Goal: Information Seeking & Learning: Learn about a topic

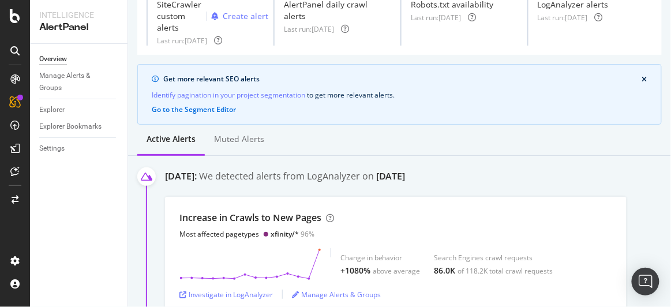
scroll to position [157, 0]
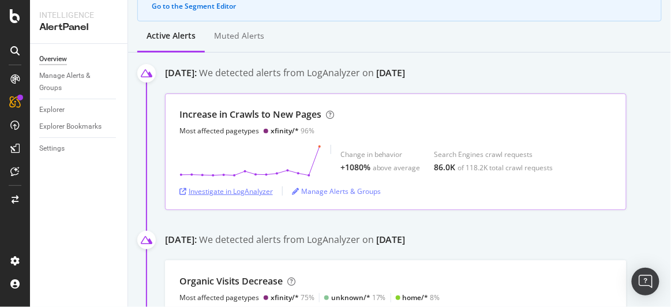
click at [241, 188] on div "Investigate in LogAnalyzer" at bounding box center [225, 191] width 93 height 10
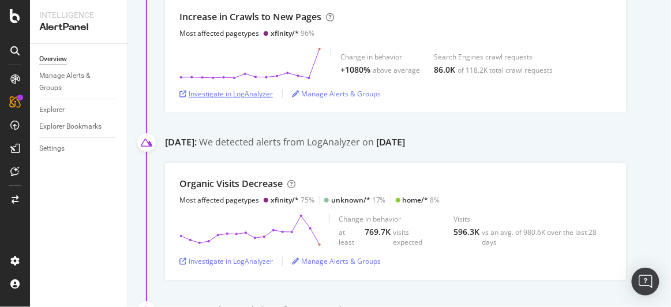
scroll to position [262, 0]
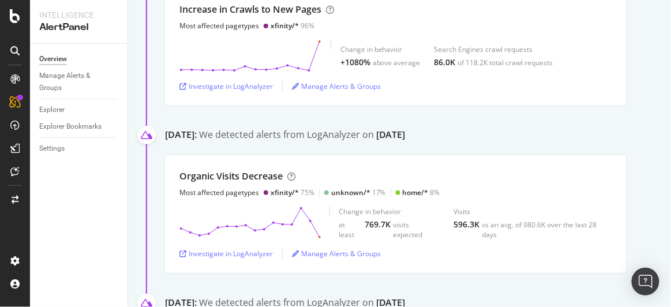
click at [125, 180] on div "Overview Manage Alerts & Groups Explorer Explorer Bookmarks Settings" at bounding box center [79, 175] width 98 height 263
click at [250, 250] on div "Investigate in LogAnalyzer" at bounding box center [225, 254] width 93 height 10
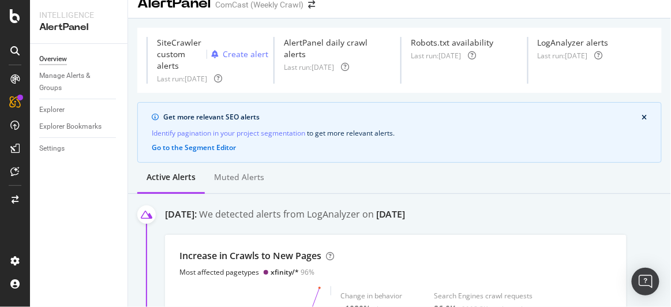
scroll to position [0, 0]
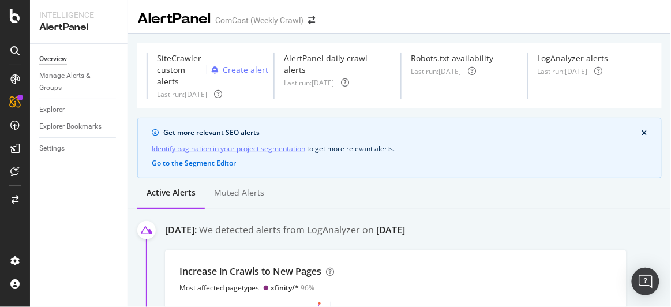
click at [251, 149] on link "Identify pagination in your project segmentation" at bounding box center [228, 149] width 153 height 12
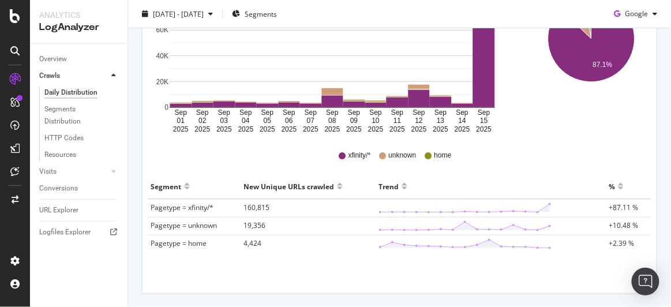
scroll to position [284, 0]
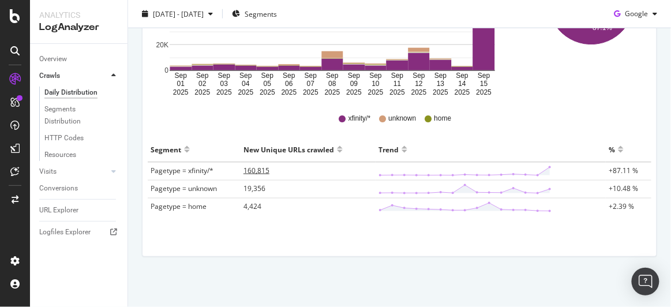
click at [261, 170] on span "160,815" at bounding box center [257, 171] width 26 height 10
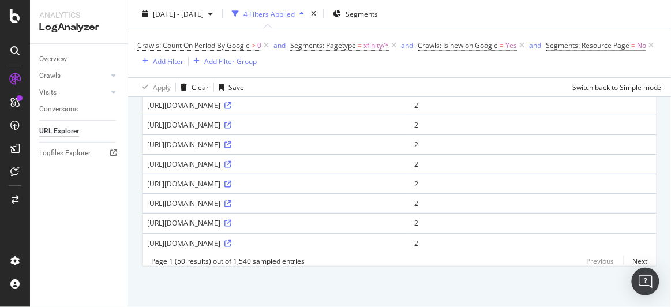
scroll to position [1362, 0]
click at [625, 257] on link "Next" at bounding box center [636, 261] width 24 height 17
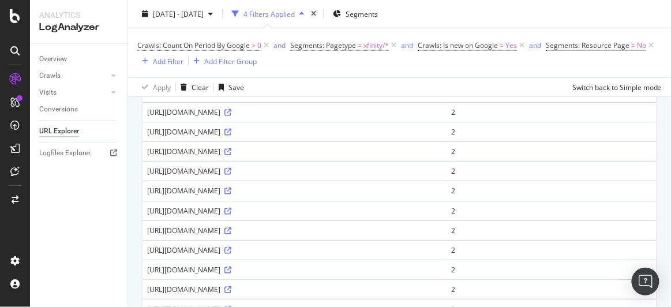
scroll to position [367, 0]
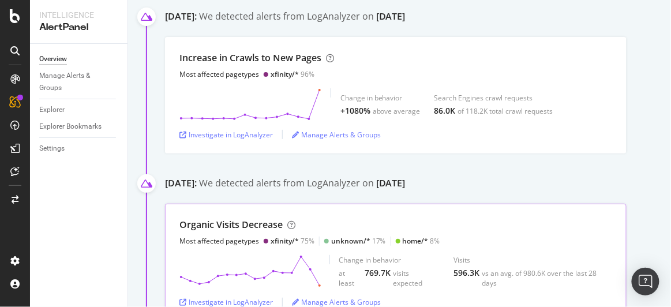
scroll to position [314, 0]
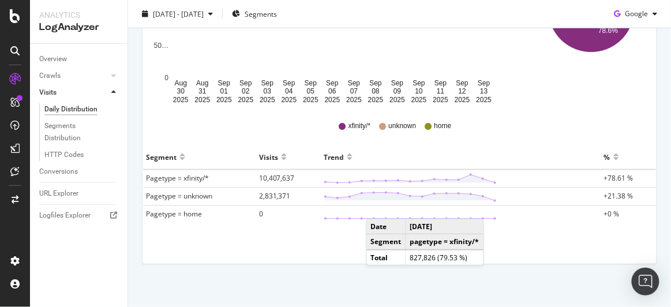
scroll to position [284, 0]
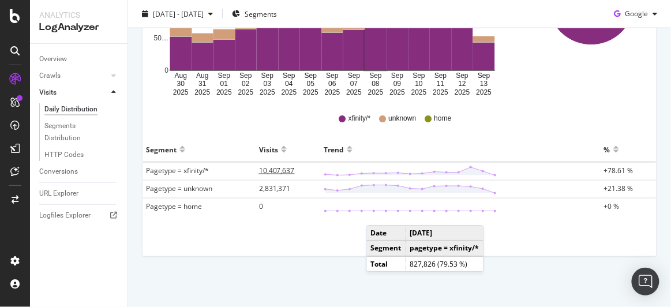
click at [285, 170] on span "10,407,637" at bounding box center [277, 171] width 36 height 10
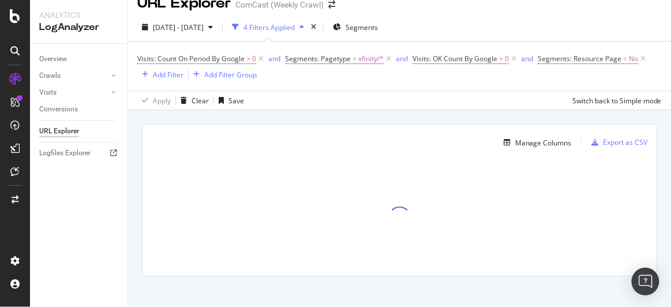
scroll to position [24, 0]
